Goal: Transaction & Acquisition: Purchase product/service

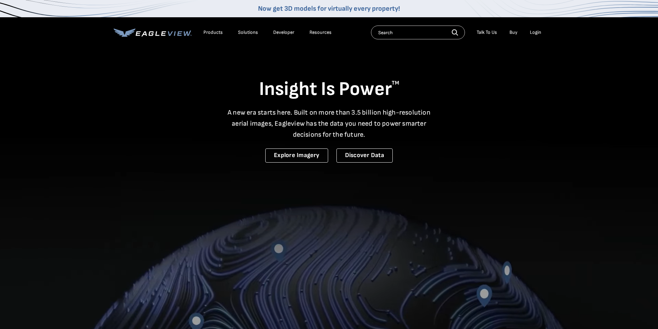
click at [534, 32] on div "Login" at bounding box center [534, 32] width 11 height 6
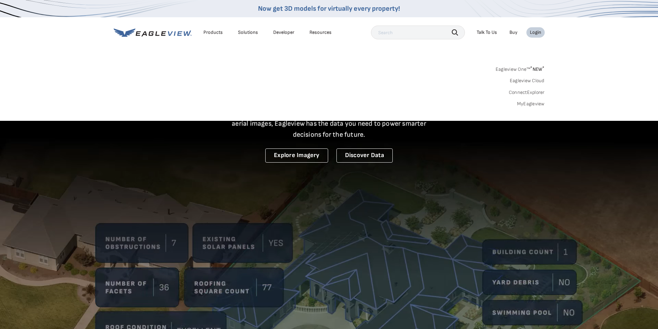
click at [525, 102] on link "MyEagleview" at bounding box center [531, 104] width 28 height 6
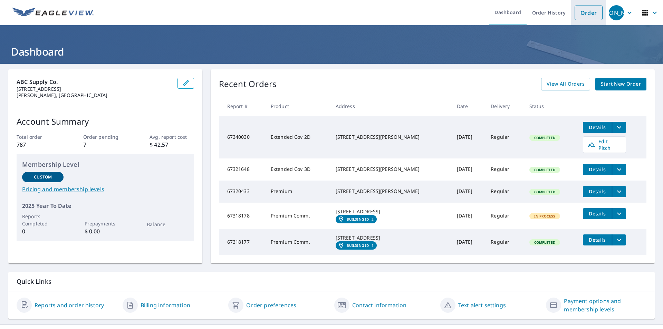
click at [574, 8] on link "Order" at bounding box center [588, 13] width 28 height 14
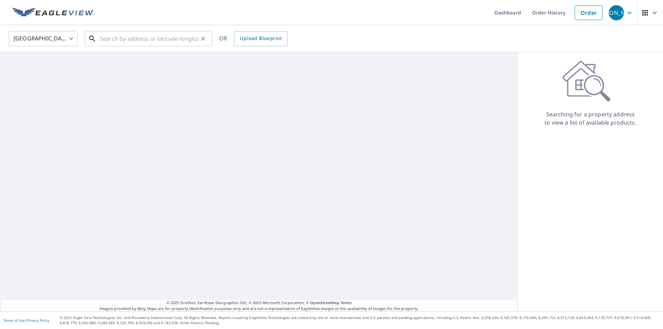
click at [142, 38] on input "text" at bounding box center [149, 38] width 98 height 19
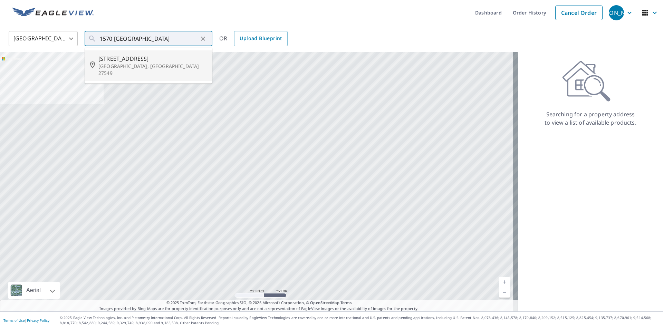
type input "1570 Ferrells Bridge Rd Louisburg, NC 27549"
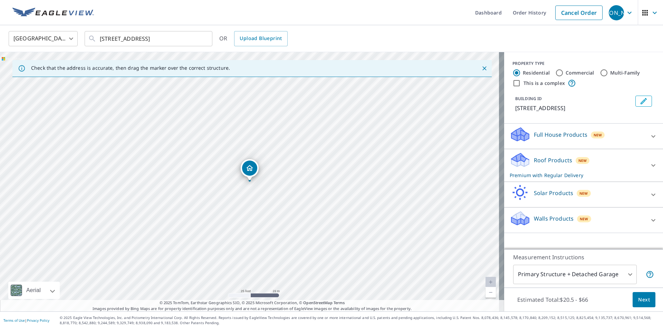
click at [638, 299] on span "Next" at bounding box center [644, 299] width 12 height 9
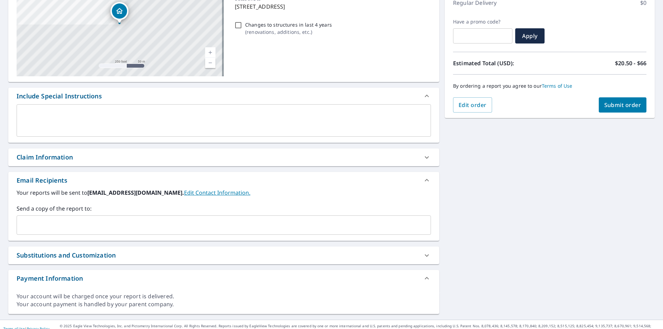
scroll to position [104, 0]
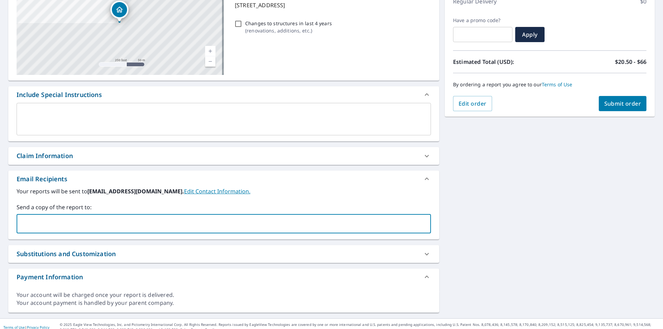
click at [57, 228] on input "text" at bounding box center [219, 223] width 398 height 13
type input "briancreechroofing71@gmail.com"
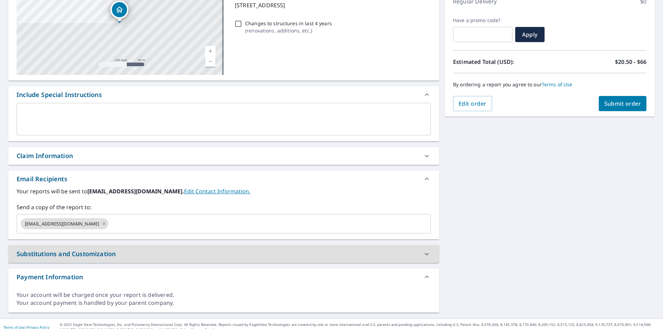
click at [605, 108] on button "Submit order" at bounding box center [623, 103] width 48 height 15
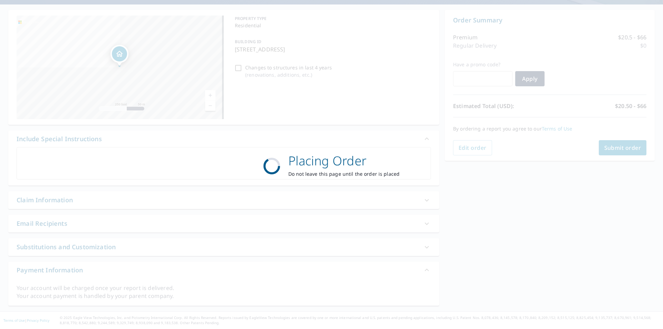
scroll to position [59, 0]
